Goal: Task Accomplishment & Management: Manage account settings

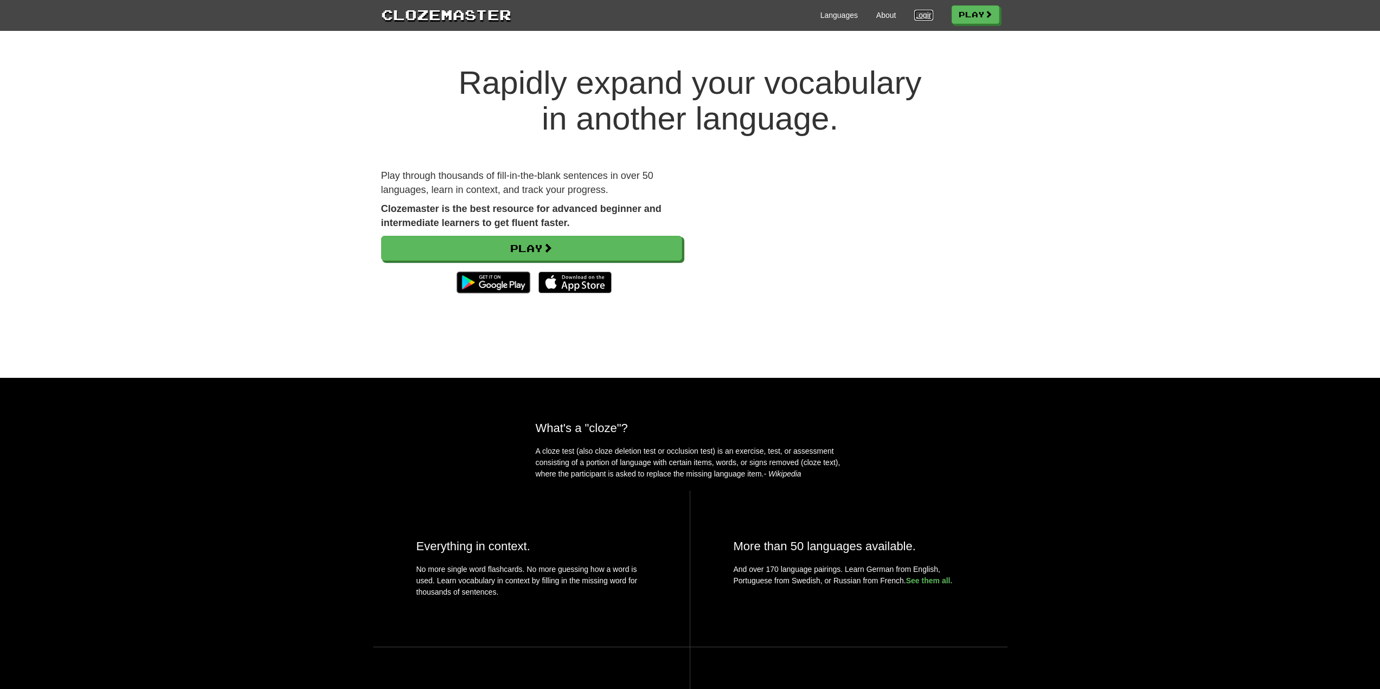
click at [921, 12] on link "Login" at bounding box center [923, 15] width 18 height 11
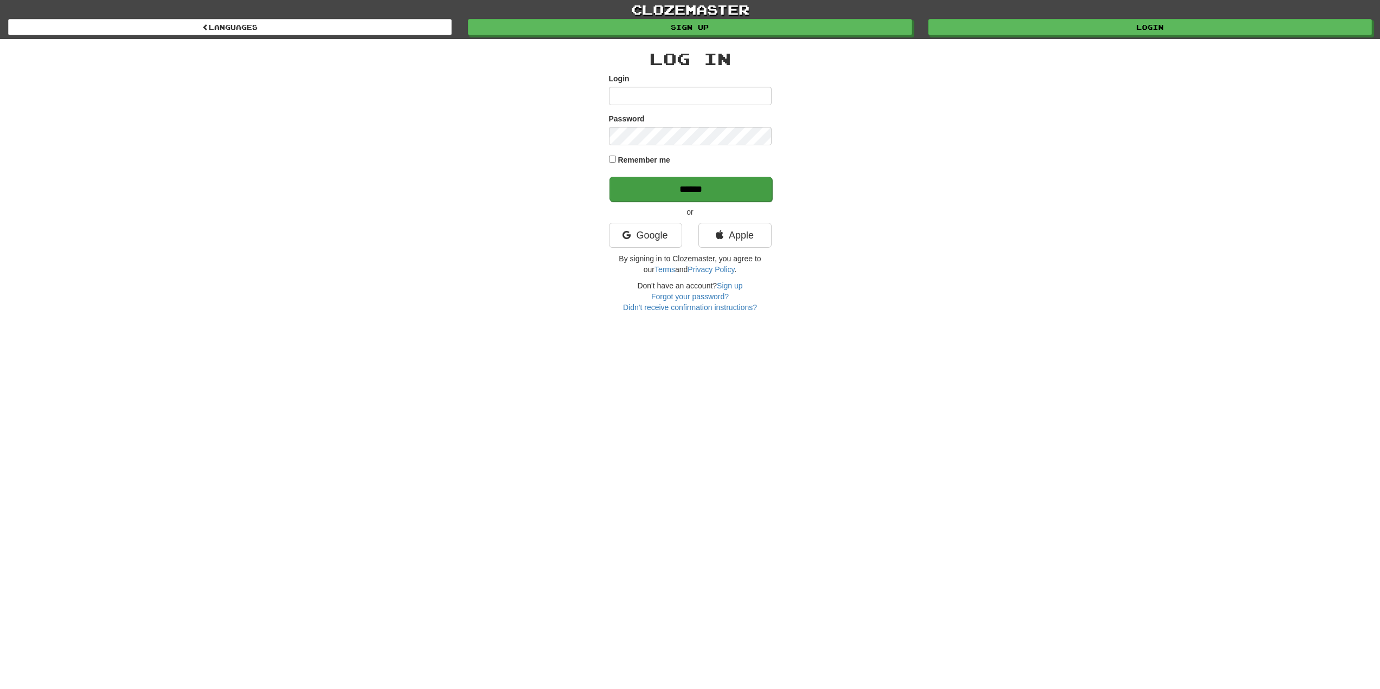
type input "*******"
click at [667, 190] on input "******" at bounding box center [690, 189] width 163 height 25
